Goal: Information Seeking & Learning: Learn about a topic

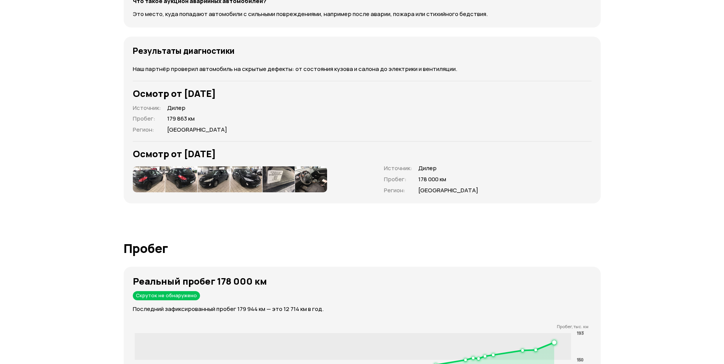
scroll to position [1107, 0]
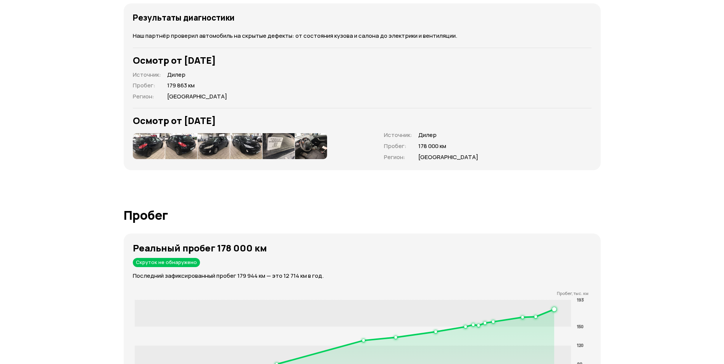
click at [143, 134] on img at bounding box center [149, 146] width 32 height 26
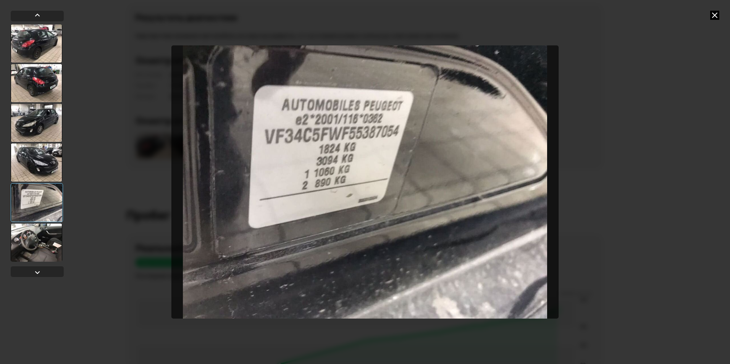
drag, startPoint x: 712, startPoint y: 15, endPoint x: 559, endPoint y: 105, distance: 177.8
click at [712, 15] on icon at bounding box center [714, 15] width 9 height 9
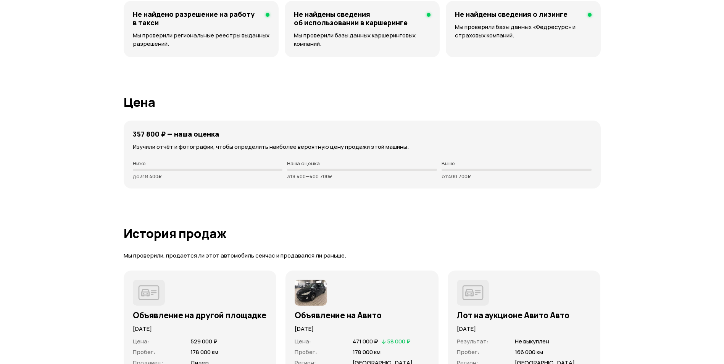
scroll to position [2442, 0]
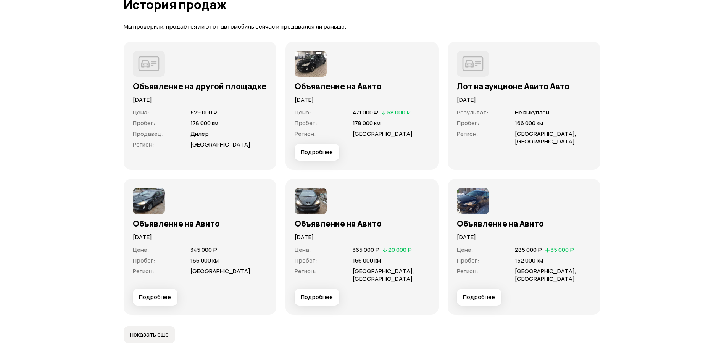
click at [484, 293] on span "Подробнее" at bounding box center [479, 297] width 32 height 8
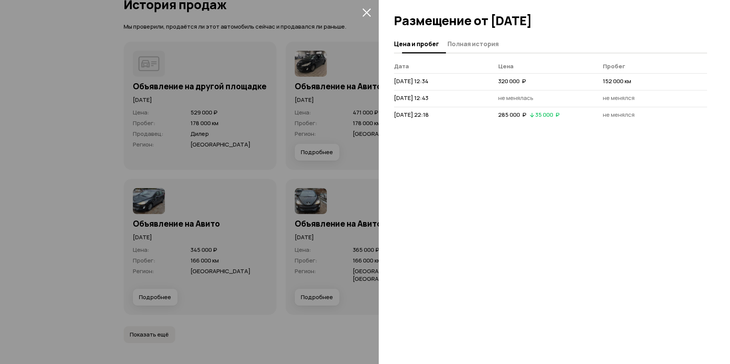
click at [459, 45] on span "Полная история" at bounding box center [472, 44] width 51 height 8
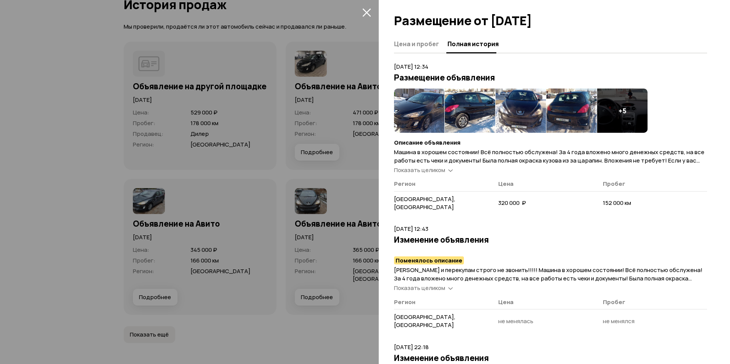
click at [417, 108] on img at bounding box center [419, 111] width 50 height 44
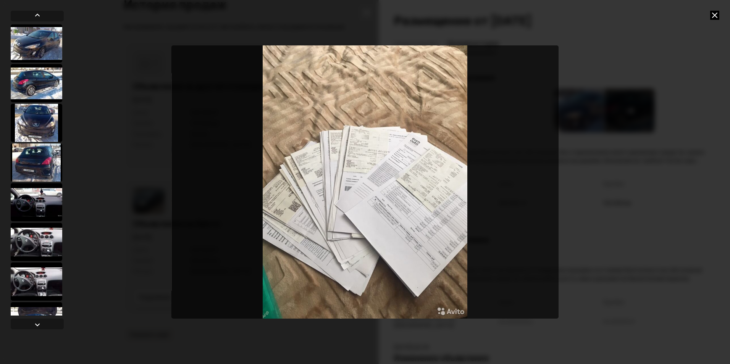
click at [715, 14] on icon at bounding box center [714, 15] width 9 height 9
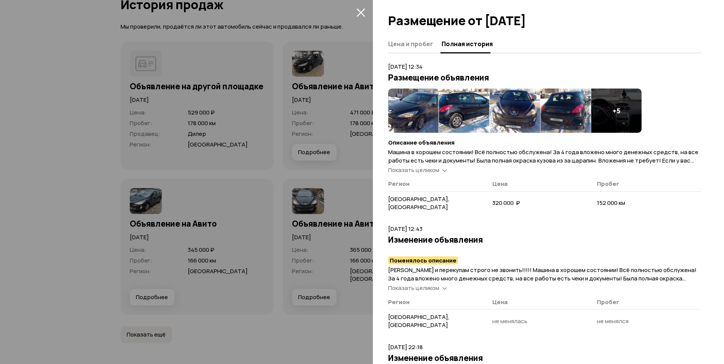
click at [364, 178] on div at bounding box center [362, 182] width 724 height 364
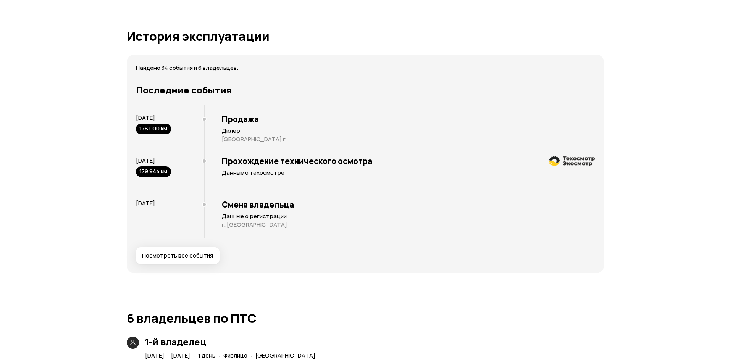
scroll to position [1526, 0]
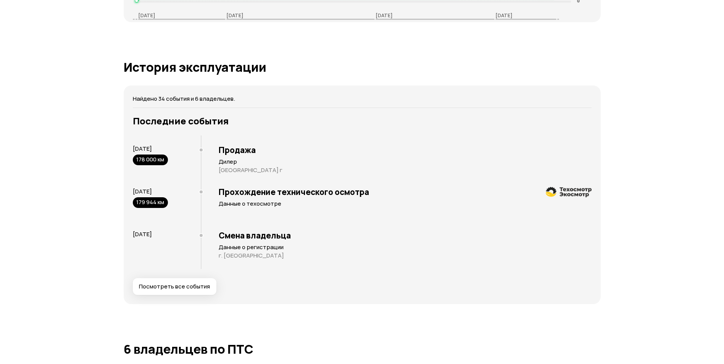
click at [200, 283] on span "Посмотреть все события" at bounding box center [174, 287] width 71 height 8
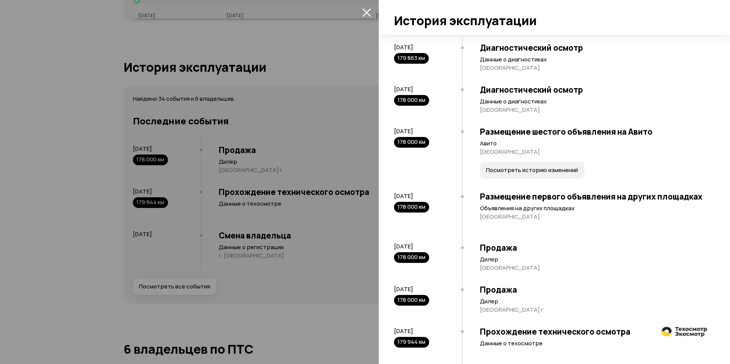
scroll to position [1575, 0]
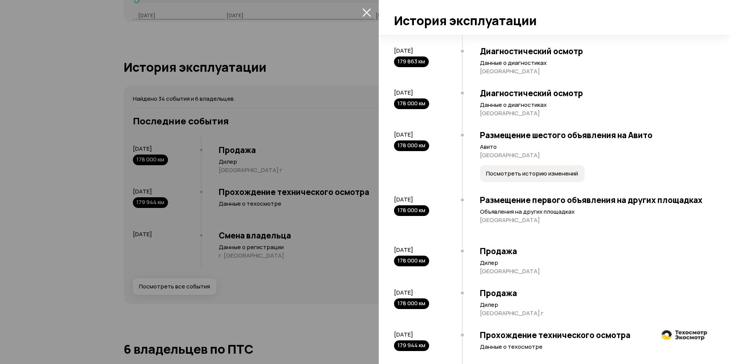
click at [561, 177] on span "Посмотреть историю изменений" at bounding box center [532, 174] width 92 height 8
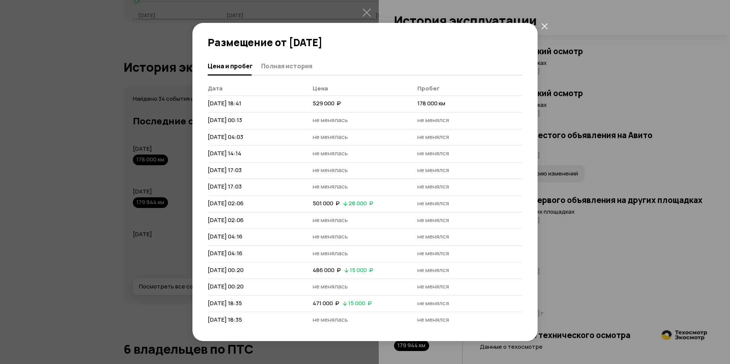
click at [639, 262] on div "Размещение от [DATE] Цена и пробег Полная история [PERSON_NAME] [DATE] 18:41 52…" at bounding box center [365, 182] width 730 height 364
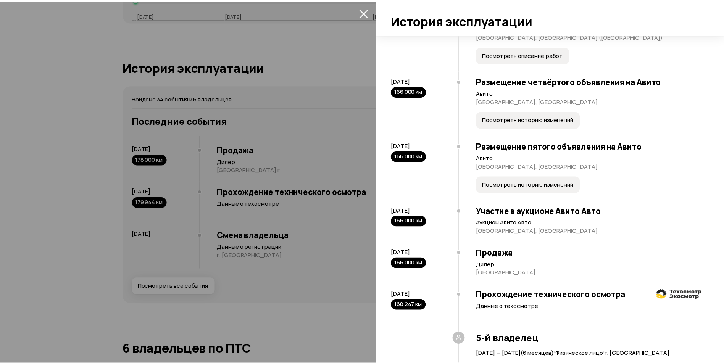
scroll to position [1079, 0]
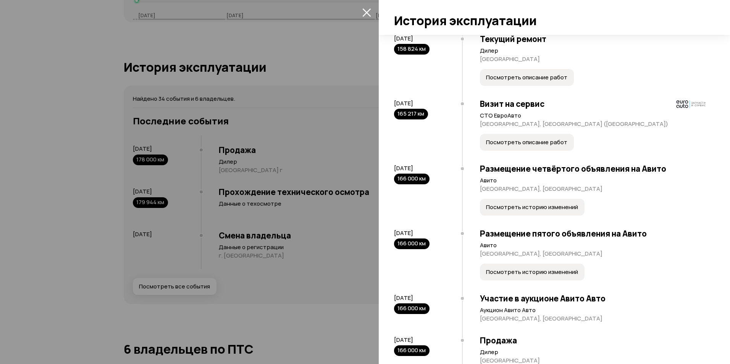
drag, startPoint x: 337, startPoint y: 87, endPoint x: 337, endPoint y: 82, distance: 5.0
click at [337, 86] on div at bounding box center [365, 182] width 730 height 364
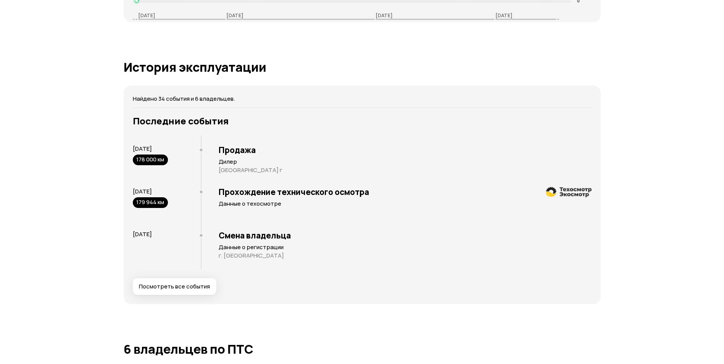
click at [378, 73] on article "История эксплуатации Найдено 34 события и 6 владельцев. Последние события [DATE…" at bounding box center [362, 182] width 477 height 244
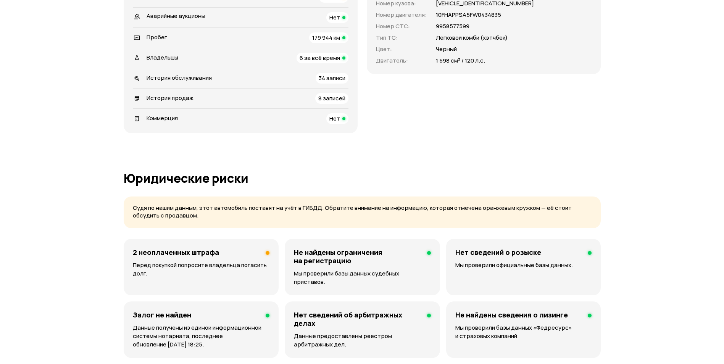
scroll to position [191, 0]
